Goal: Task Accomplishment & Management: Manage account settings

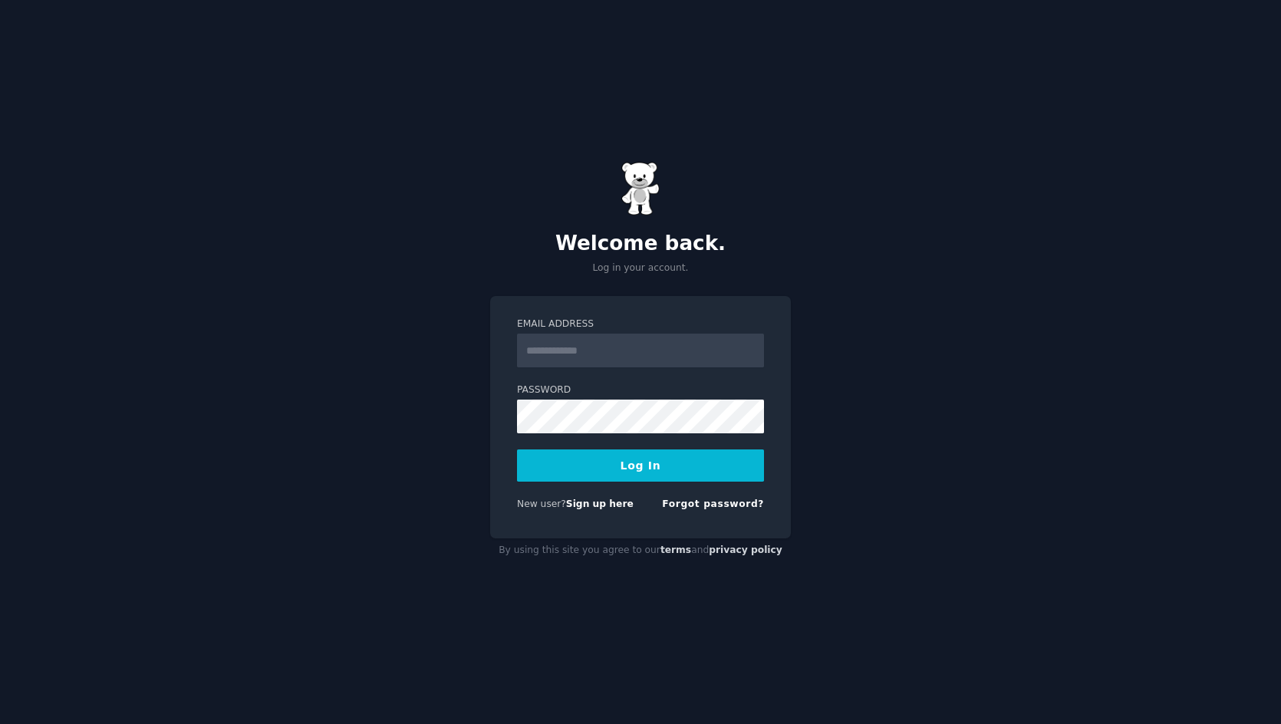
type input "**********"
click at [633, 186] on img at bounding box center [640, 189] width 38 height 54
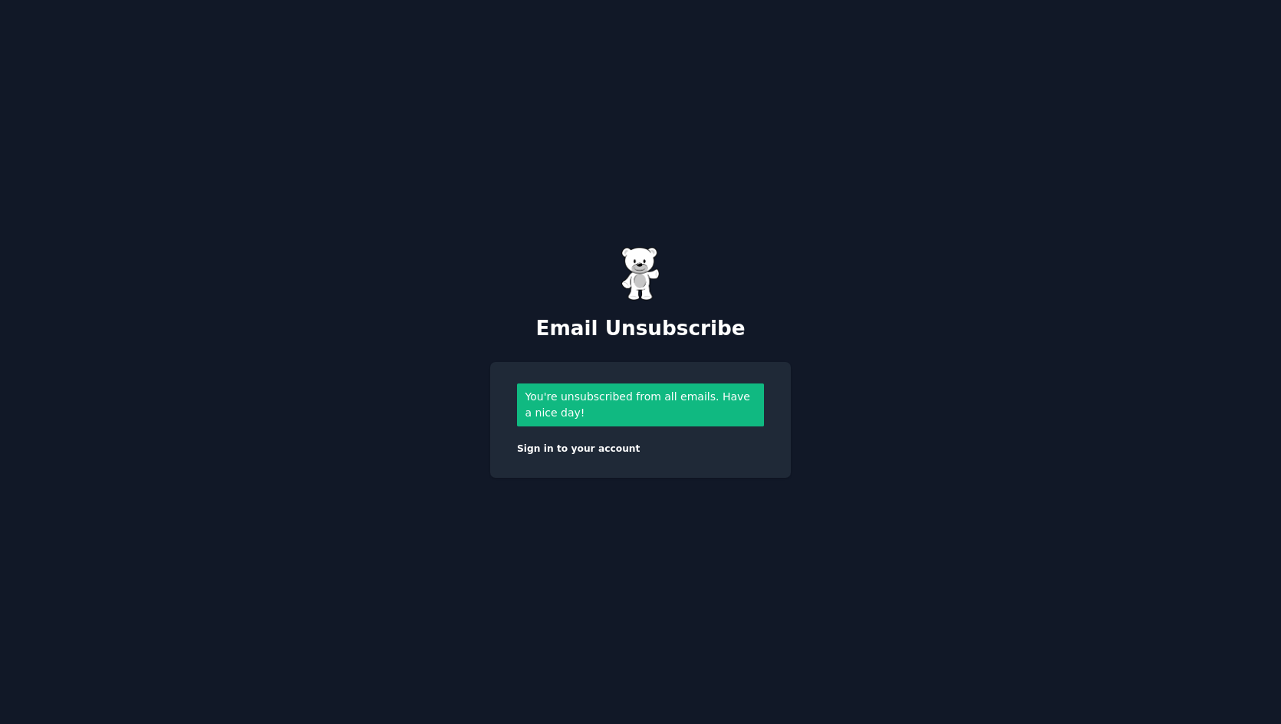
click at [397, 351] on div "Email Unsubscribe You're unsubscribed from all emails. Have a nice day! Sign in…" at bounding box center [640, 362] width 1281 height 724
